Goal: Browse casually

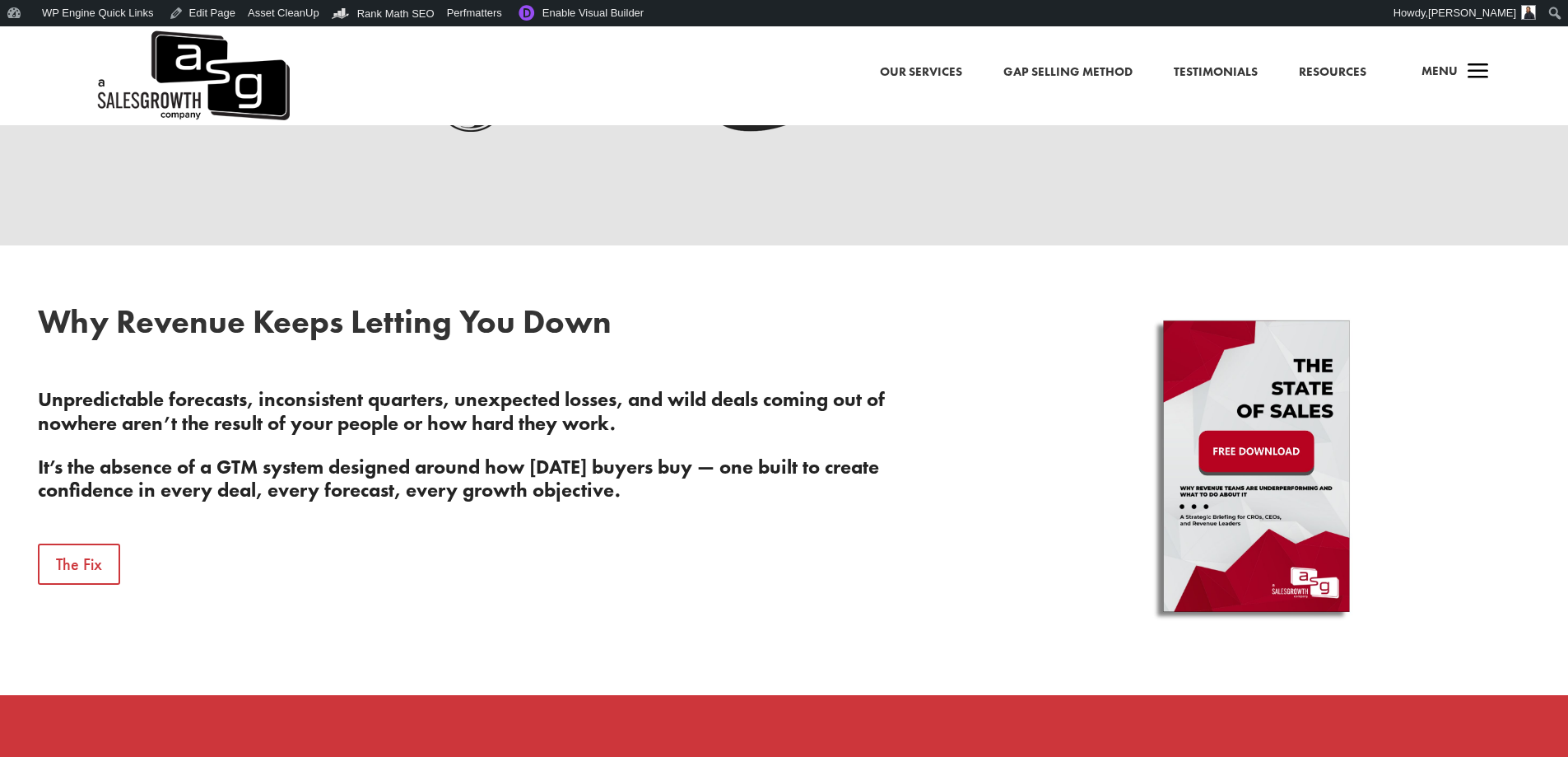
scroll to position [823, 0]
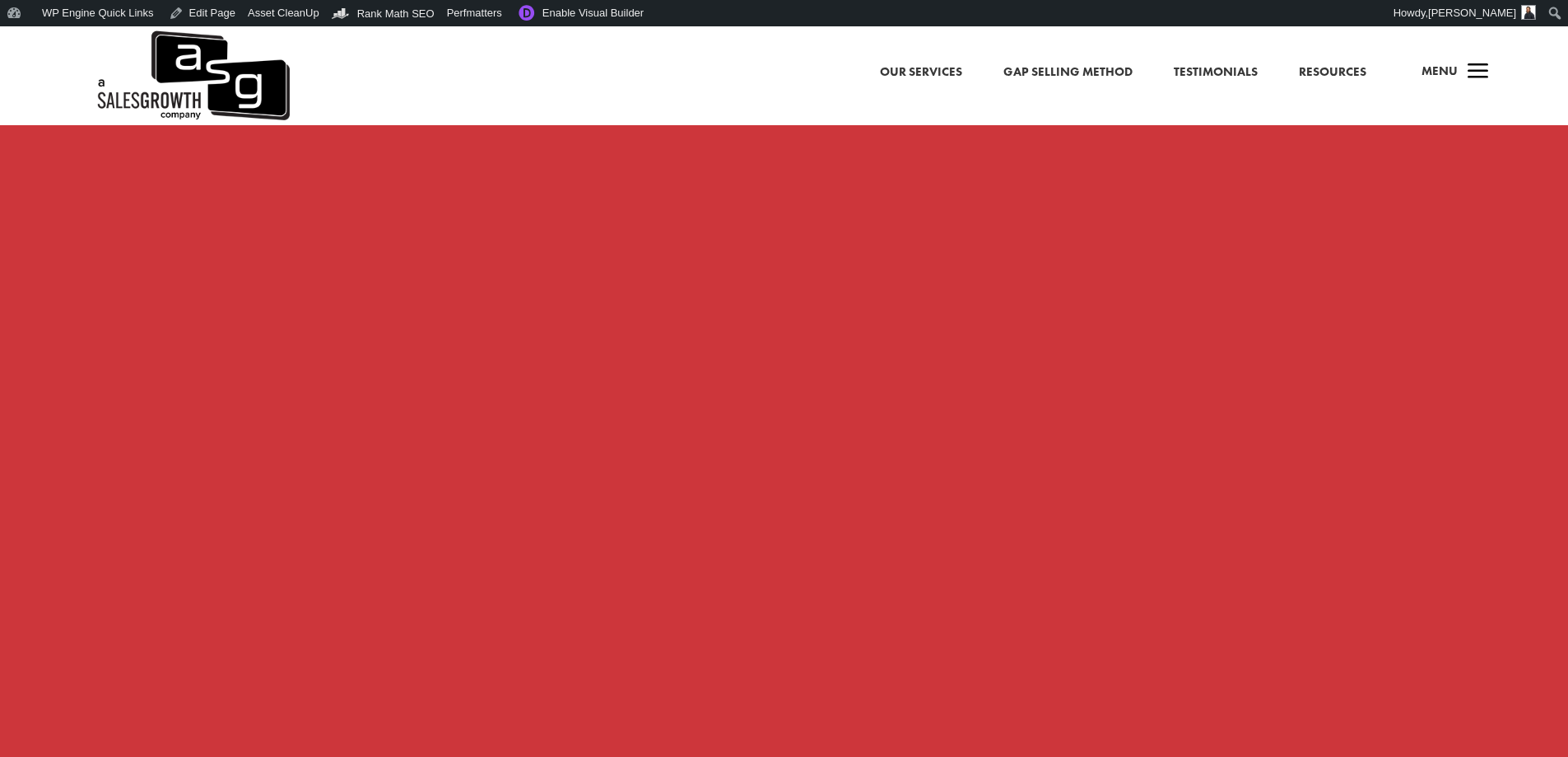
scroll to position [1491, 0]
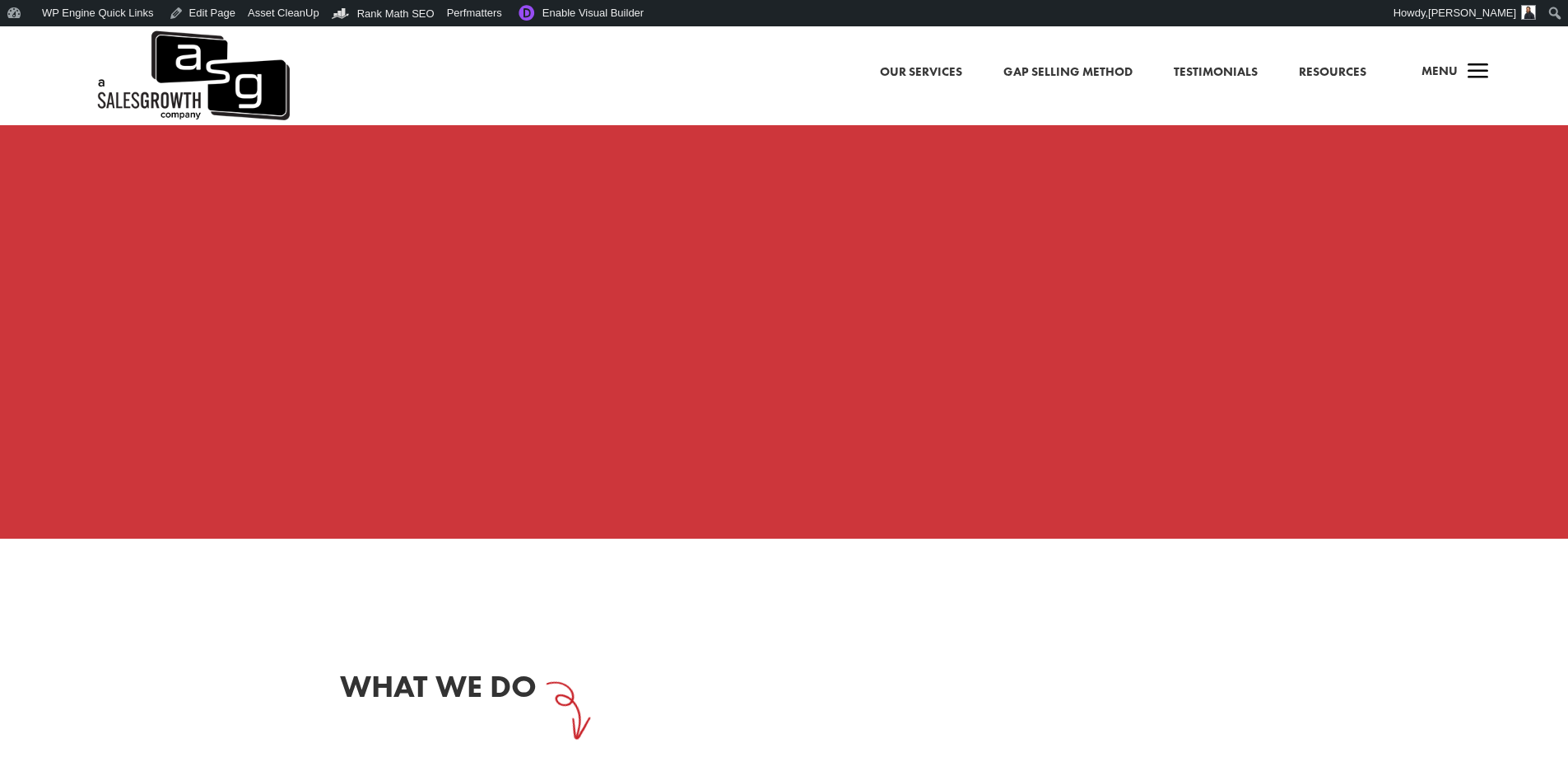
scroll to position [1729, 0]
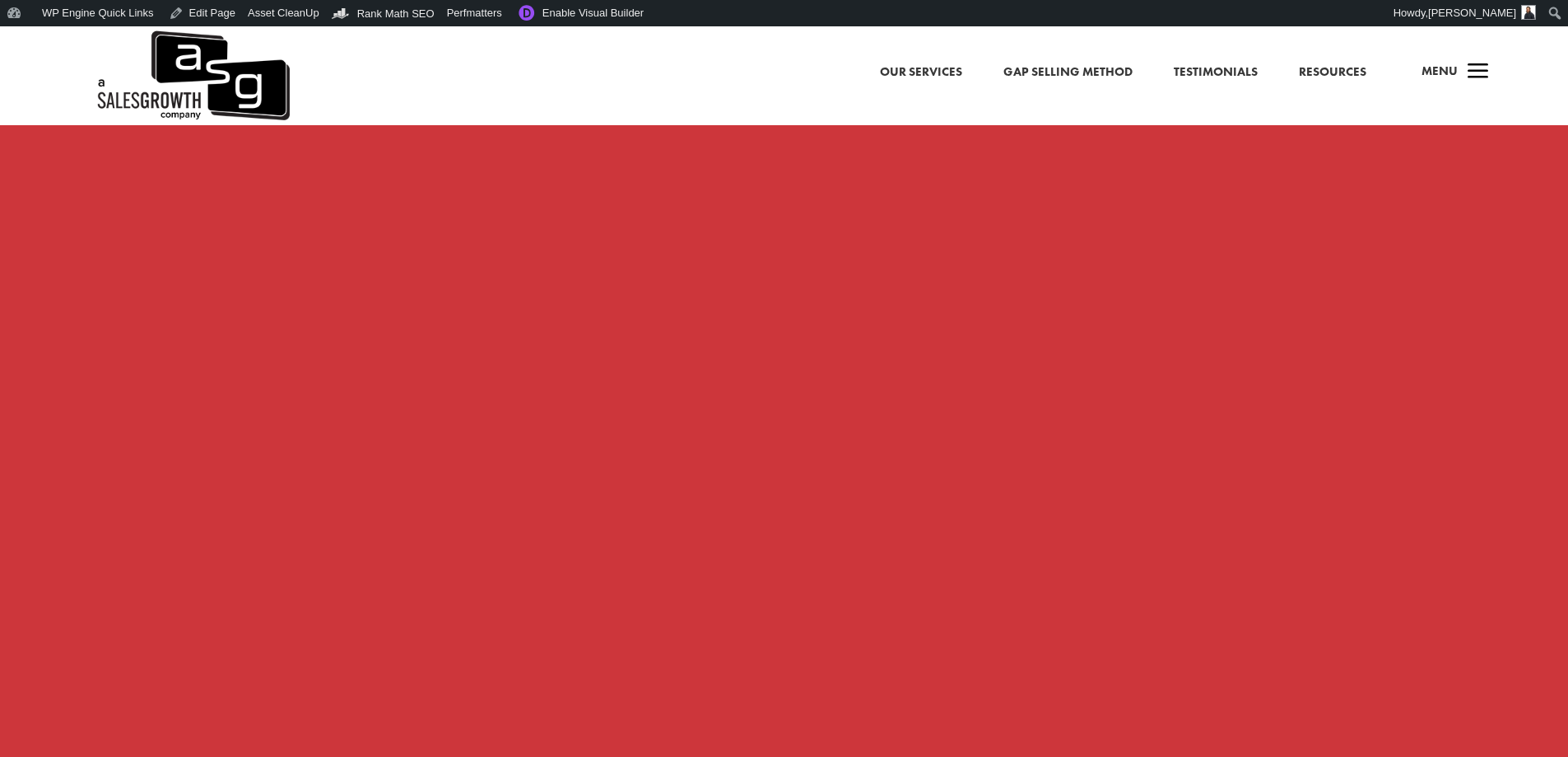
scroll to position [1598, 0]
